Goal: Communication & Community: Answer question/provide support

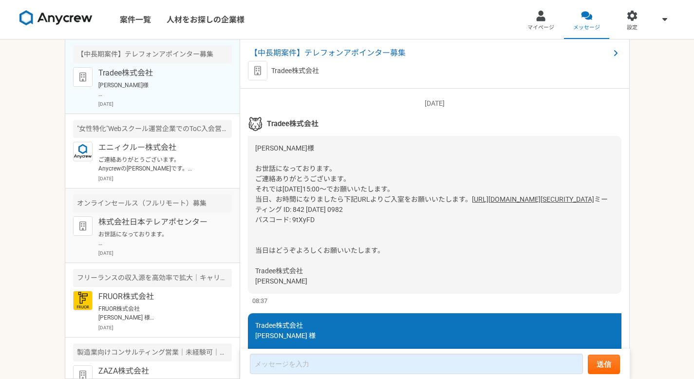
scroll to position [1573, 0]
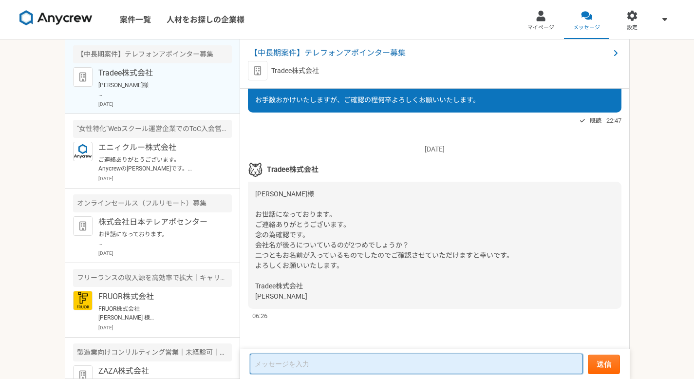
click at [319, 362] on textarea at bounding box center [416, 364] width 333 height 20
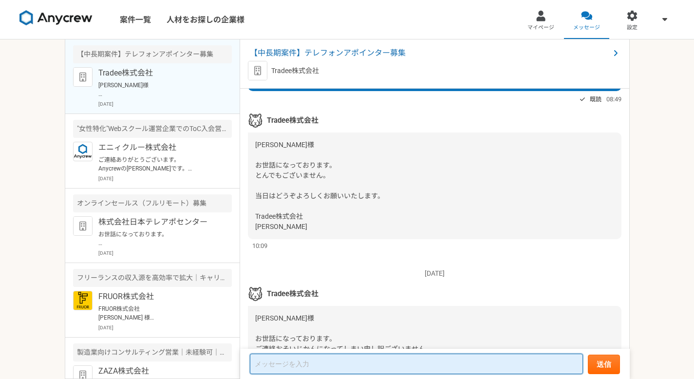
scroll to position [854, 0]
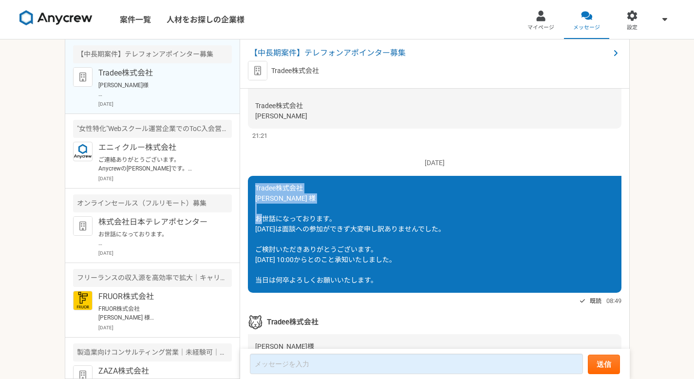
drag, startPoint x: 256, startPoint y: 217, endPoint x: 338, endPoint y: 250, distance: 88.3
click at [338, 250] on div "Tradee株式会社 [PERSON_NAME] 様 お世話になっております。 [DATE]は面談への参加ができず大変申し訳ありませんでした。 ご検討いただき…" at bounding box center [435, 234] width 374 height 117
copy span "Tradee株式会社 [PERSON_NAME] 様 お世話になっております。"
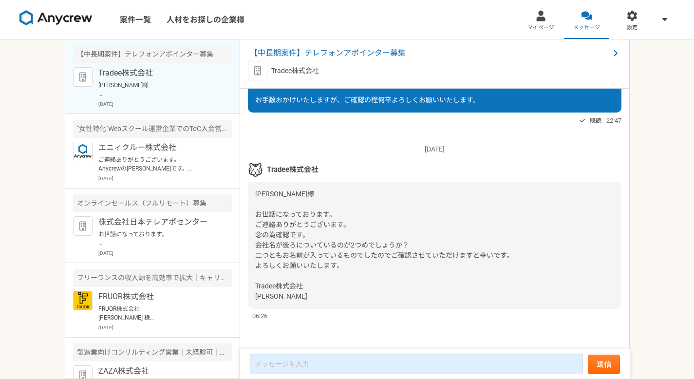
scroll to position [1573, 0]
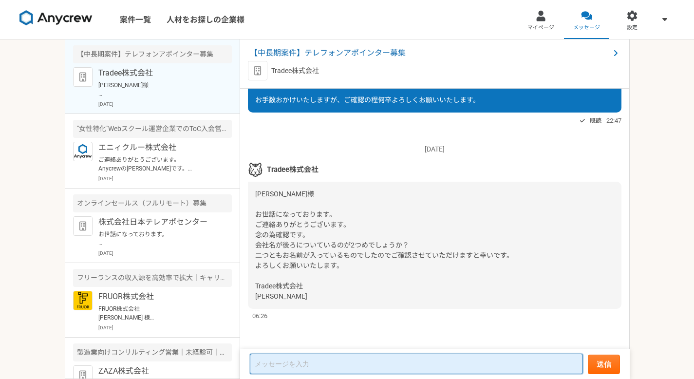
click at [366, 363] on textarea at bounding box center [416, 364] width 333 height 20
paste textarea "Tradee株式会社 [PERSON_NAME] 様 お世話になっております。"
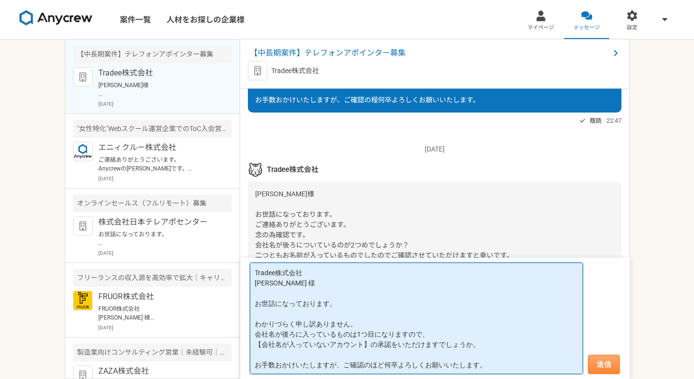
type textarea "Tradee株式会社 [PERSON_NAME] 様 お世話になっております。 わかりづらく申し訳ありません。 会社名が後ろに入っているものは1つ目になります…"
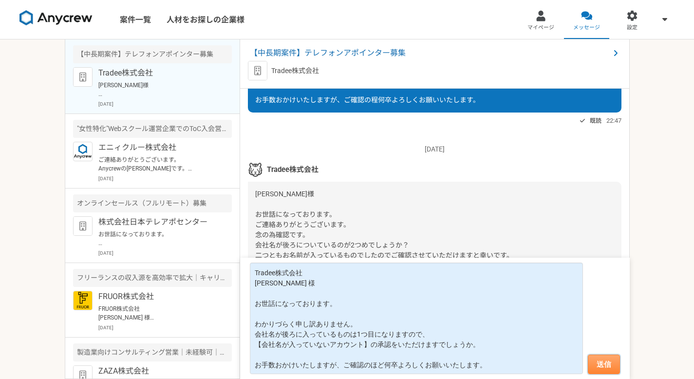
click at [600, 368] on button "送信" at bounding box center [604, 364] width 32 height 19
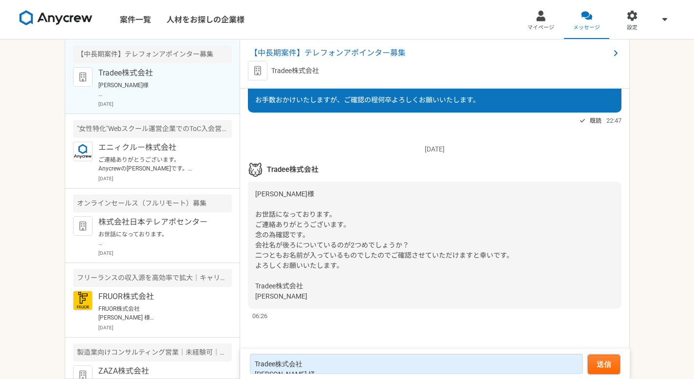
scroll to position [1482, 0]
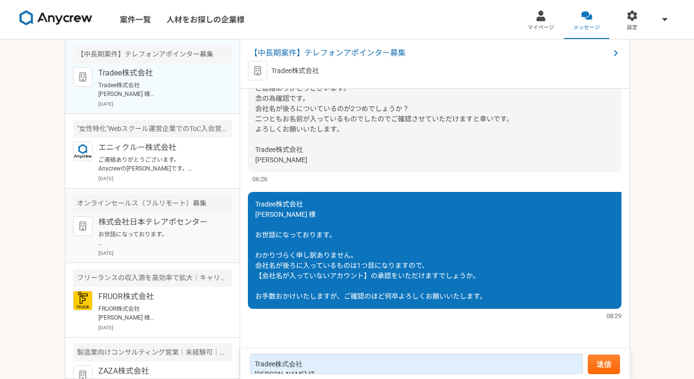
click at [143, 219] on p "株式会社日本テレアポセンター" at bounding box center [158, 222] width 120 height 12
